Goal: Information Seeking & Learning: Learn about a topic

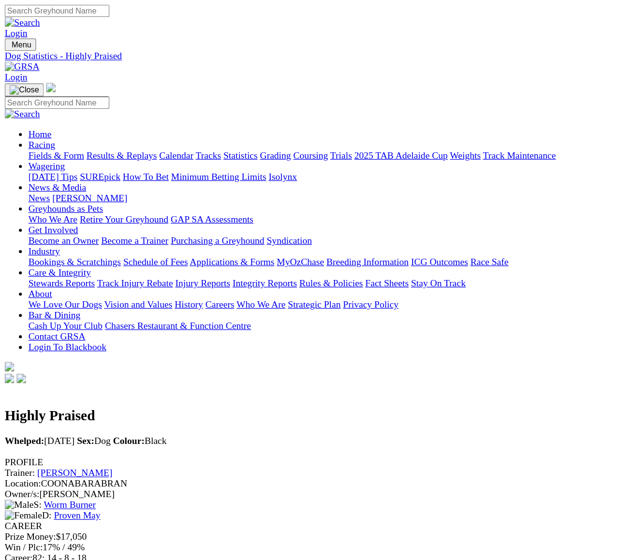
scroll to position [8, 0]
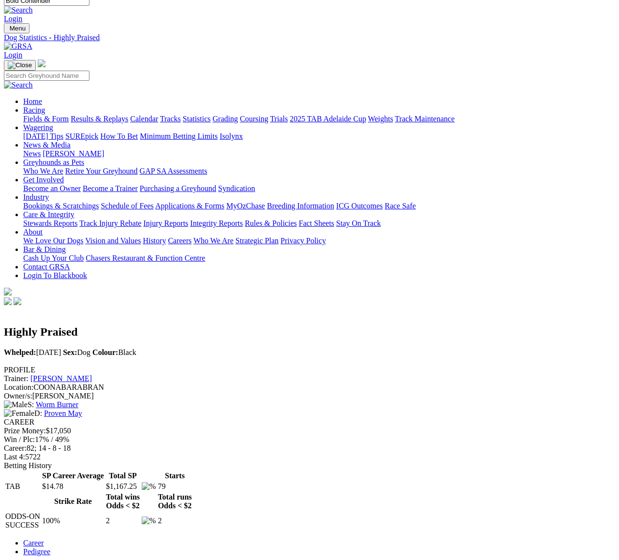
type input "Bold Contender"
click at [33, 14] on img at bounding box center [18, 10] width 29 height 9
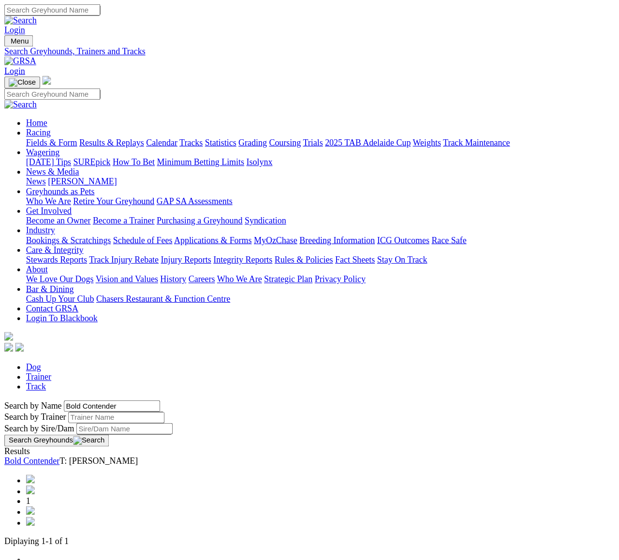
scroll to position [5, 0]
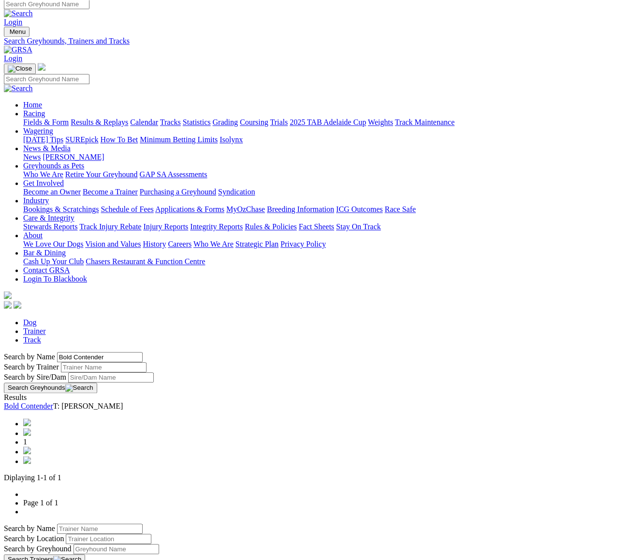
click at [53, 402] on link "Bold Contender" at bounding box center [28, 406] width 49 height 8
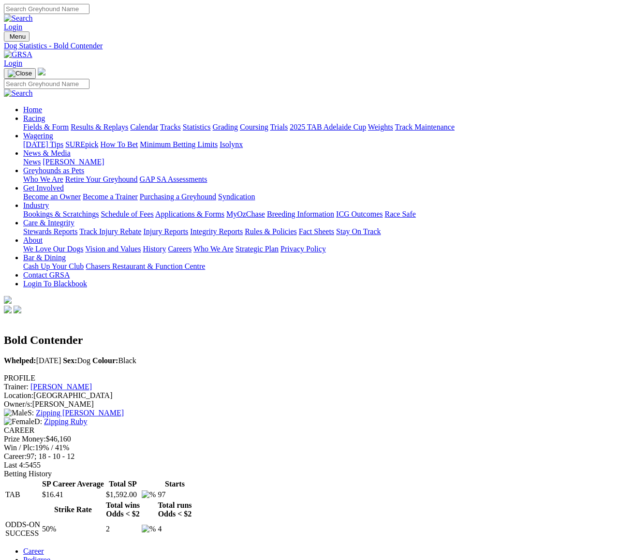
scroll to position [5, 0]
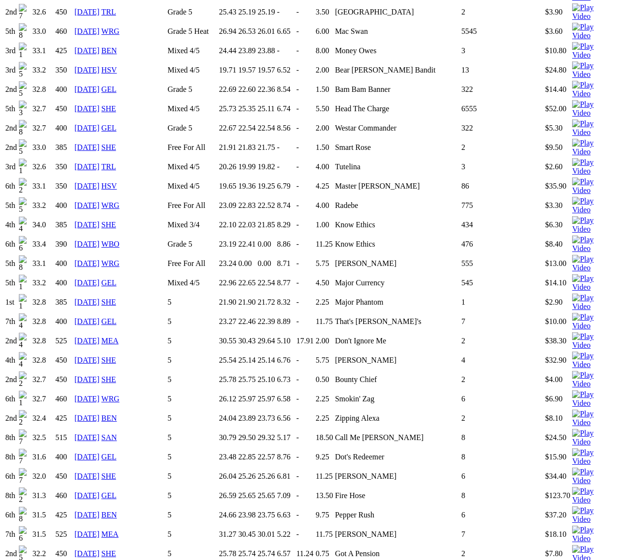
scroll to position [1500, 0]
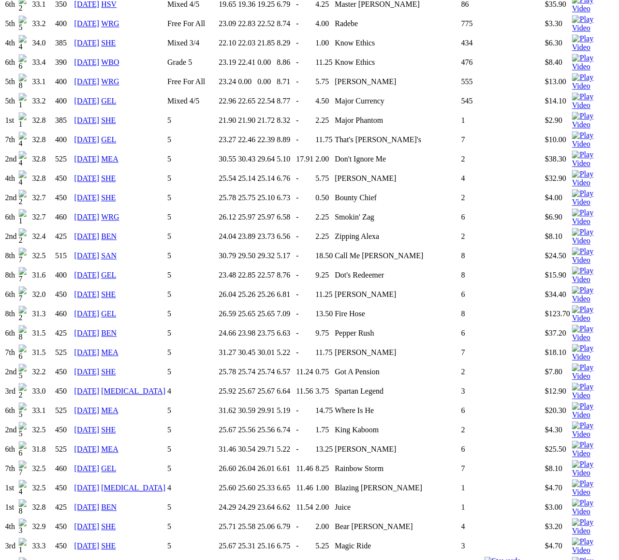
scroll to position [1681, 4]
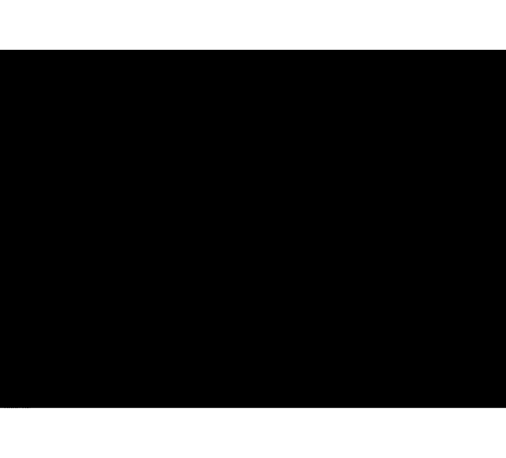
scroll to position [0, 0]
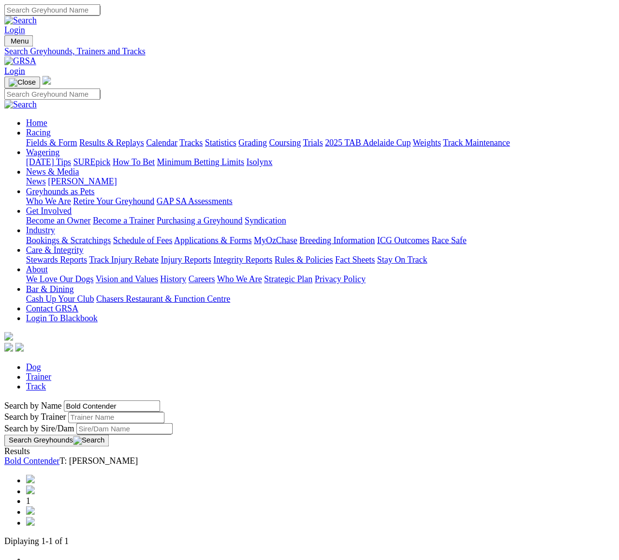
scroll to position [42, 0]
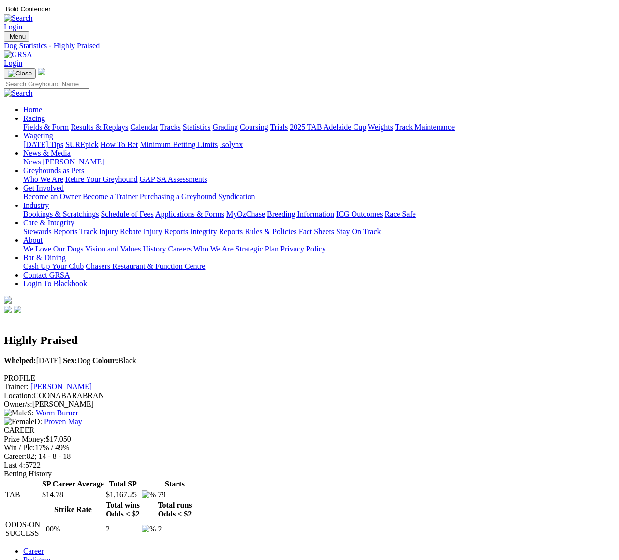
scroll to position [29, 0]
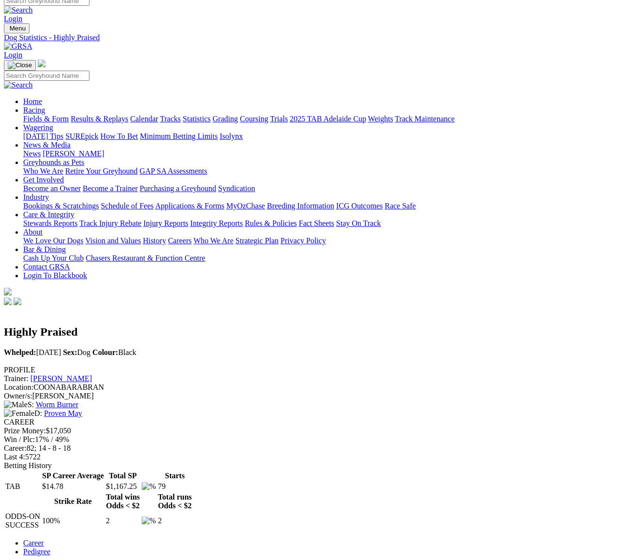
click at [89, 6] on input "Search" at bounding box center [47, 1] width 86 height 10
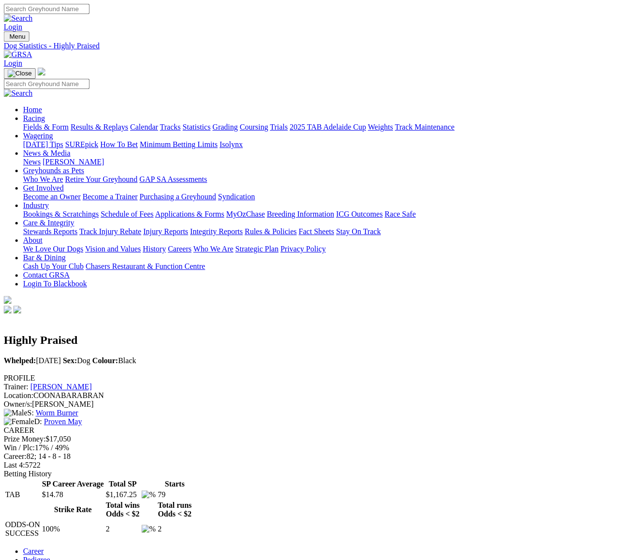
paste input "Our Boy [PERSON_NAME]"
type input "Our Boy [PERSON_NAME]"
click at [33, 14] on img at bounding box center [18, 18] width 29 height 9
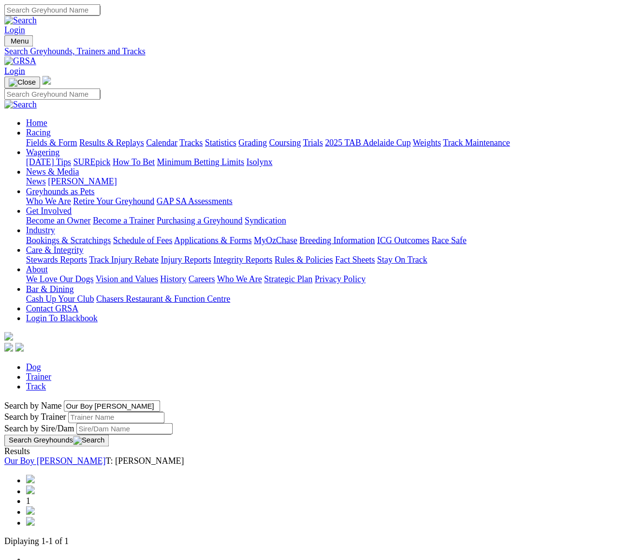
scroll to position [5, 0]
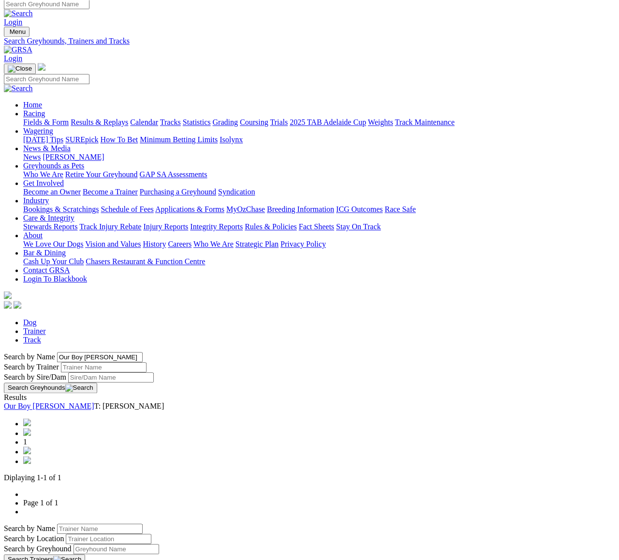
click at [94, 402] on link "Our Boy [PERSON_NAME]" at bounding box center [49, 406] width 90 height 8
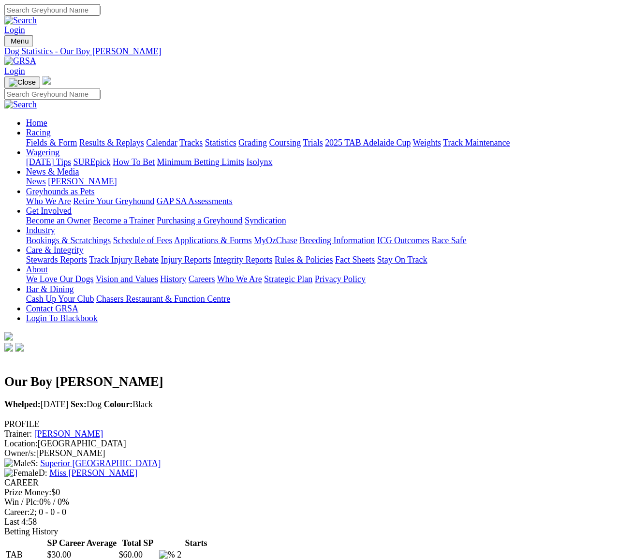
scroll to position [5, 0]
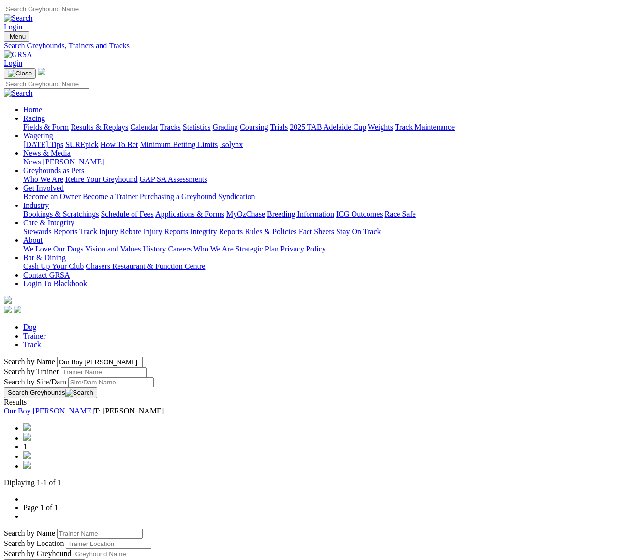
scroll to position [42, 0]
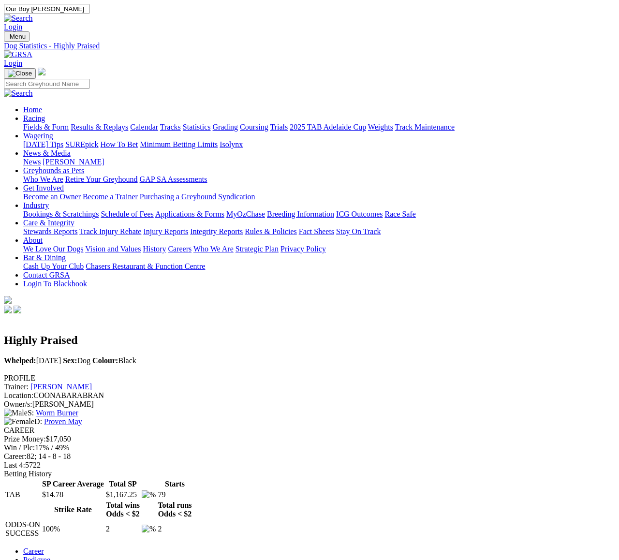
scroll to position [97, 100]
